Goal: Information Seeking & Learning: Learn about a topic

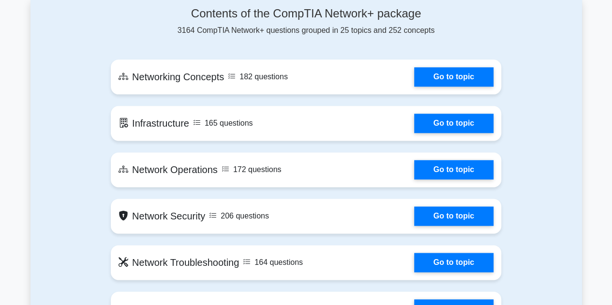
scroll to position [484, 0]
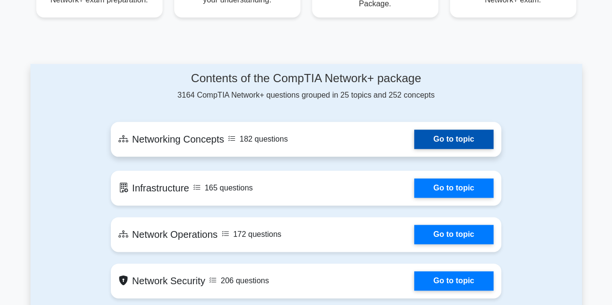
click at [470, 140] on link "Go to topic" at bounding box center [453, 139] width 79 height 19
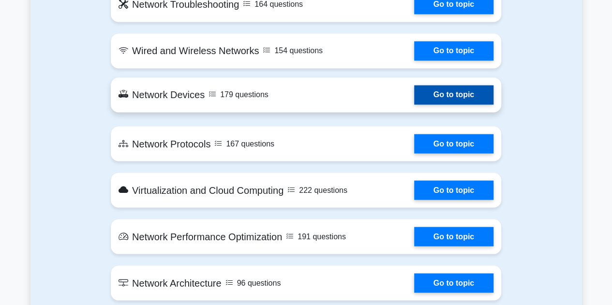
scroll to position [822, 0]
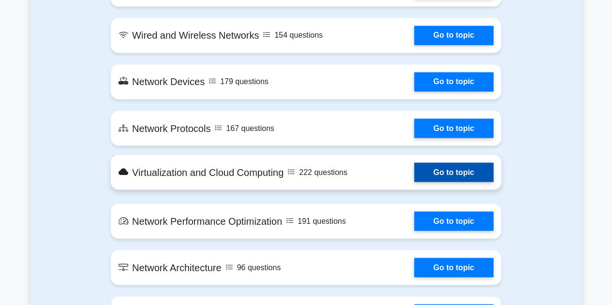
click at [414, 174] on link "Go to topic" at bounding box center [453, 172] width 79 height 19
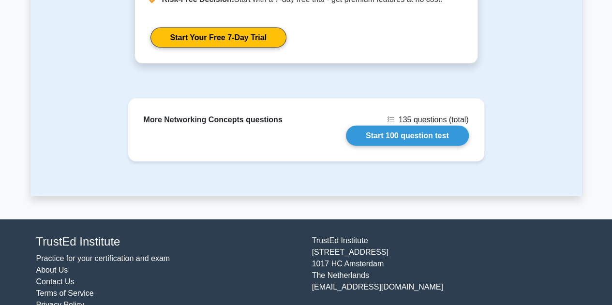
scroll to position [1032, 0]
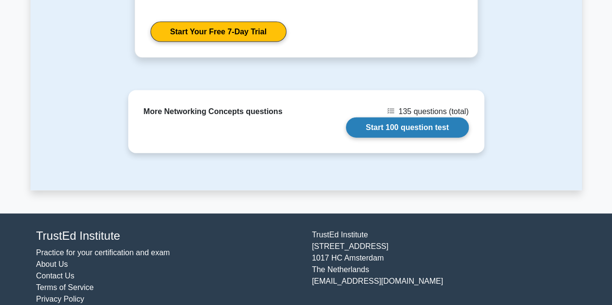
click at [426, 119] on link "Start 100 question test" at bounding box center [407, 128] width 123 height 20
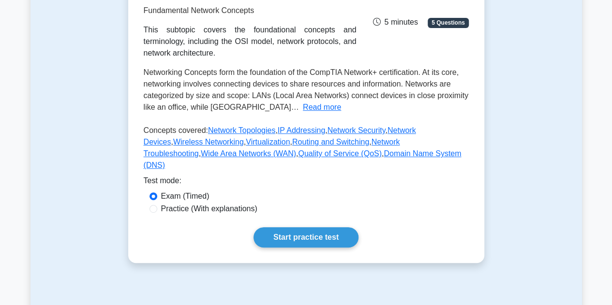
scroll to position [0, 0]
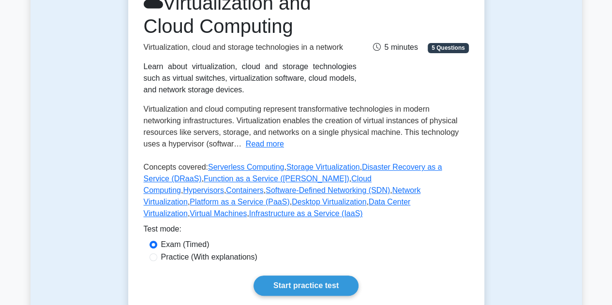
scroll to position [194, 0]
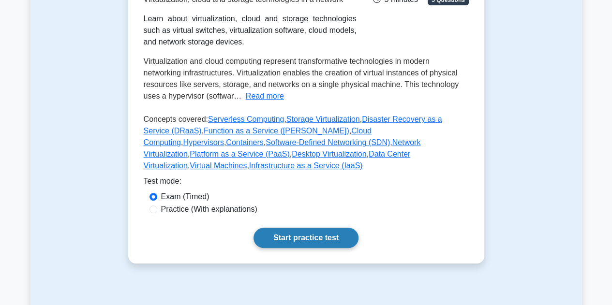
click at [322, 228] on link "Start practice test" at bounding box center [305, 238] width 105 height 20
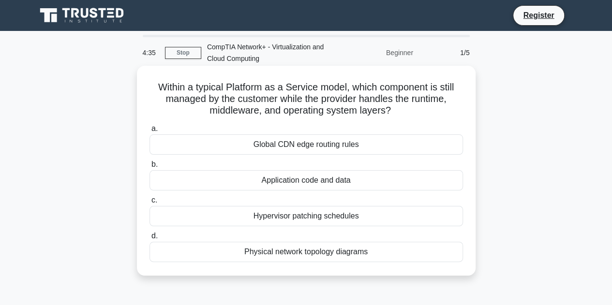
click at [360, 180] on div "Application code and data" at bounding box center [305, 180] width 313 height 20
click at [149, 168] on input "b. Application code and data" at bounding box center [149, 165] width 0 height 6
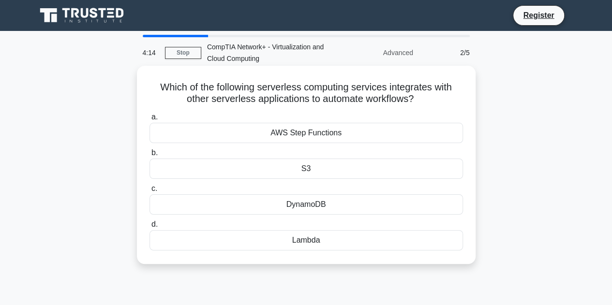
click at [305, 137] on div "AWS Step Functions" at bounding box center [305, 133] width 313 height 20
click at [149, 120] on input "a. AWS Step Functions" at bounding box center [149, 117] width 0 height 6
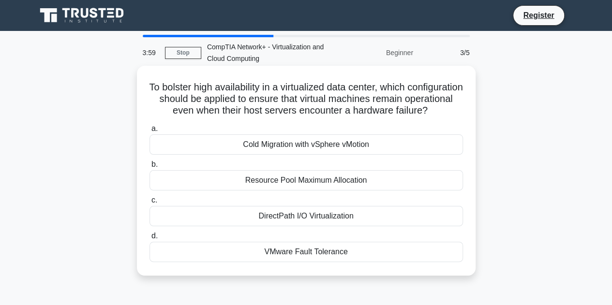
click at [333, 151] on div "Cold Migration with vSphere vMotion" at bounding box center [305, 144] width 313 height 20
click at [149, 132] on input "a. Cold Migration with vSphere vMotion" at bounding box center [149, 129] width 0 height 6
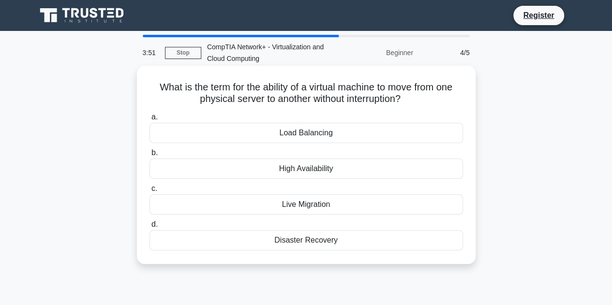
click at [339, 133] on div "Load Balancing" at bounding box center [305, 133] width 313 height 20
click at [149, 120] on input "a. Load Balancing" at bounding box center [149, 117] width 0 height 6
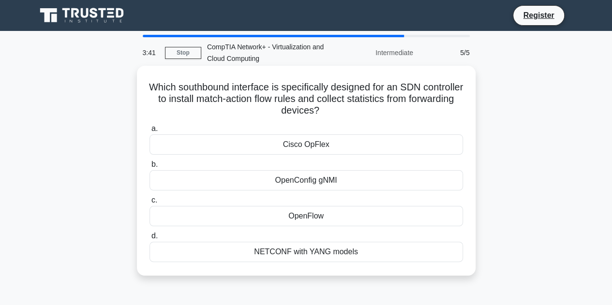
click at [343, 221] on div "OpenFlow" at bounding box center [305, 216] width 313 height 20
click at [149, 204] on input "c. OpenFlow" at bounding box center [149, 200] width 0 height 6
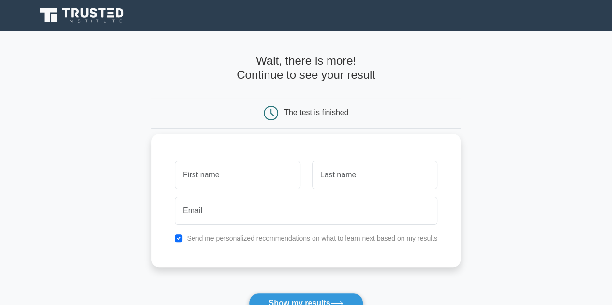
click at [243, 187] on input "text" at bounding box center [237, 175] width 125 height 28
type input "Rahul"
click at [378, 178] on input "text" at bounding box center [374, 175] width 125 height 28
type input "KUMAR"
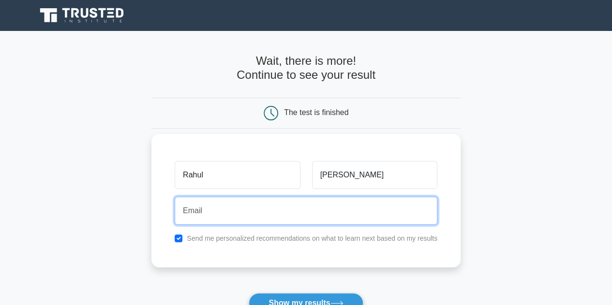
click at [320, 214] on input "email" at bounding box center [306, 211] width 263 height 28
type input "sdfsdfs@gmail.com"
click at [249, 293] on button "Show my results" at bounding box center [306, 303] width 114 height 20
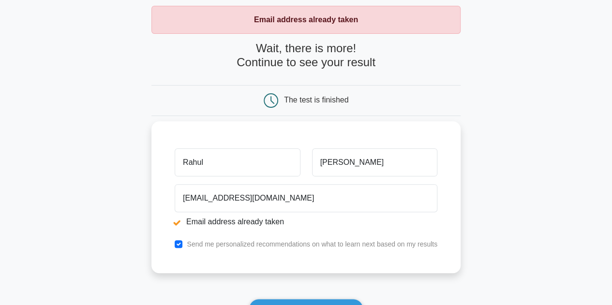
scroll to position [145, 0]
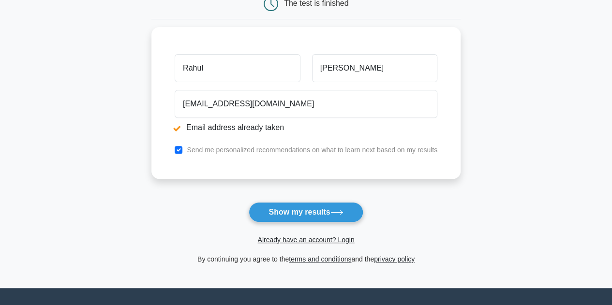
click at [276, 206] on button "Show my results" at bounding box center [306, 212] width 114 height 20
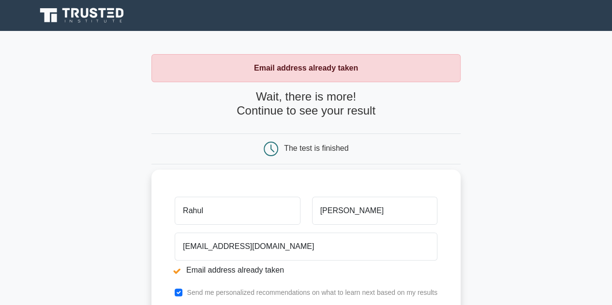
scroll to position [145, 0]
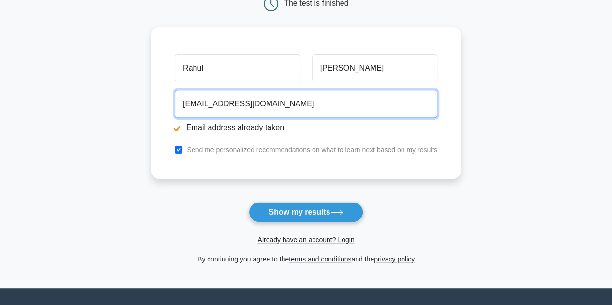
drag, startPoint x: 205, startPoint y: 100, endPoint x: 143, endPoint y: 101, distance: 61.9
click at [143, 101] on main "Email address already taken Wait, there is more! Continue to see your result Th…" at bounding box center [306, 87] width 612 height 402
type input "sammys@gmail.com"
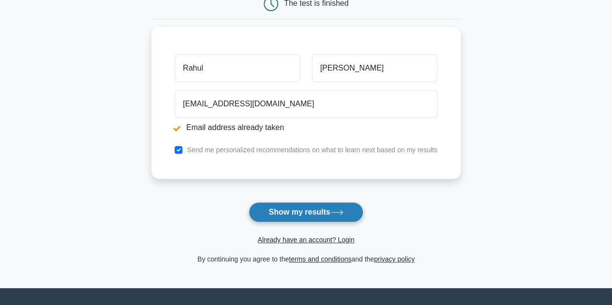
click at [279, 219] on button "Show my results" at bounding box center [306, 212] width 114 height 20
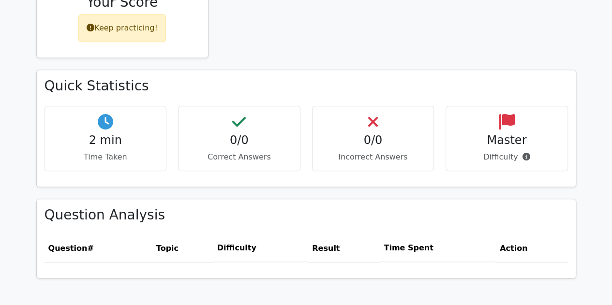
scroll to position [532, 0]
